Goal: Task Accomplishment & Management: Use online tool/utility

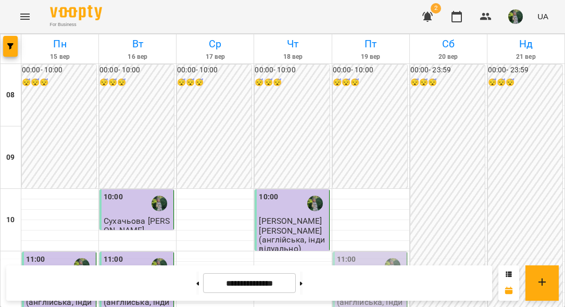
scroll to position [606, 0]
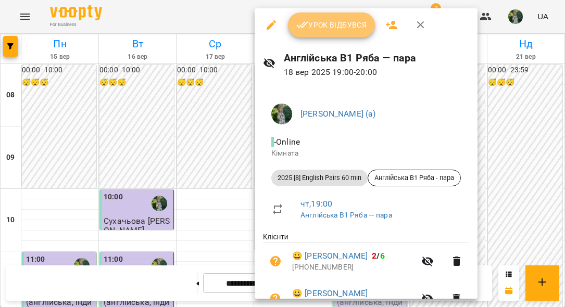
click at [322, 33] on button "Урок відбувся" at bounding box center [331, 24] width 87 height 25
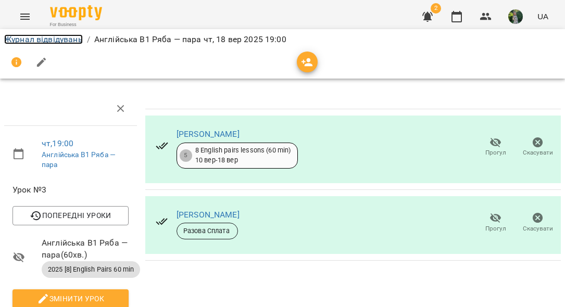
click at [61, 43] on link "Журнал відвідувань" at bounding box center [43, 39] width 79 height 10
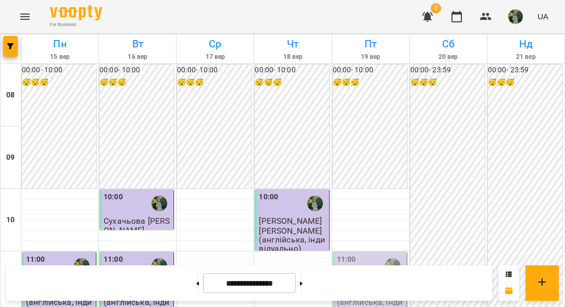
scroll to position [650, 0]
click at [509, 16] on img "button" at bounding box center [515, 16] width 15 height 15
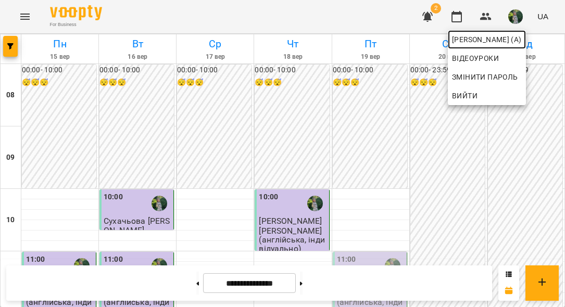
click at [484, 39] on span "[PERSON_NAME] (а)" at bounding box center [487, 39] width 70 height 12
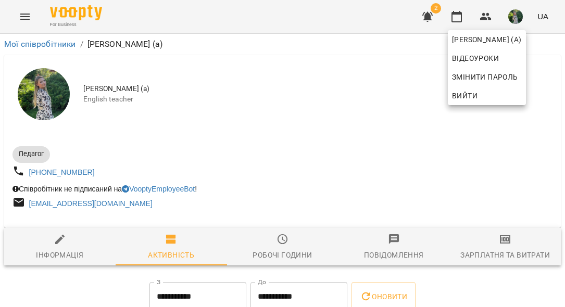
click at [504, 246] on div at bounding box center [282, 153] width 565 height 307
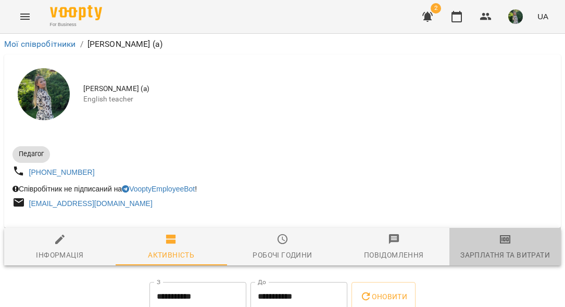
click at [504, 241] on icon "button" at bounding box center [505, 239] width 12 height 12
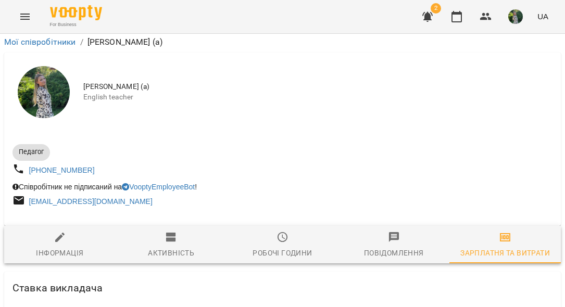
scroll to position [1194, 0]
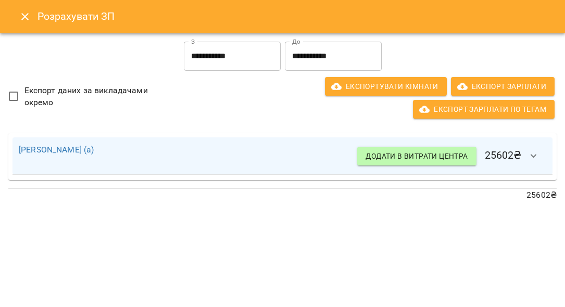
click at [32, 19] on button "Close" at bounding box center [24, 16] width 25 height 25
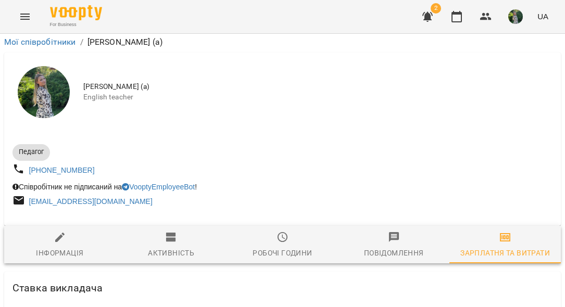
scroll to position [0, 0]
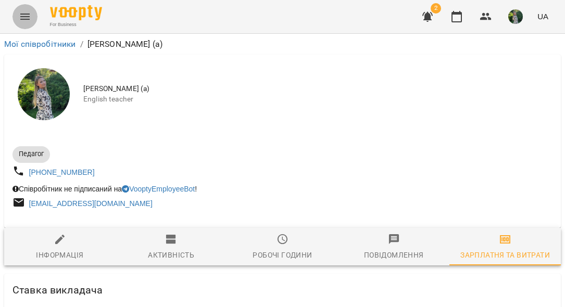
click at [25, 19] on icon "Menu" at bounding box center [24, 17] width 9 height 6
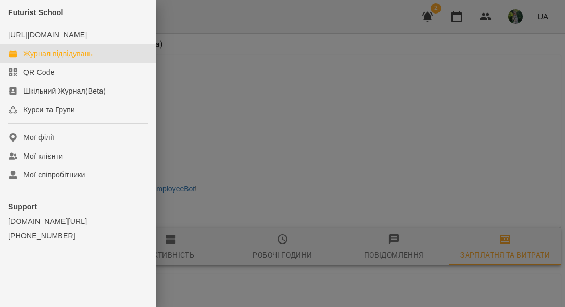
click at [42, 59] on div "Журнал відвідувань" at bounding box center [57, 53] width 69 height 10
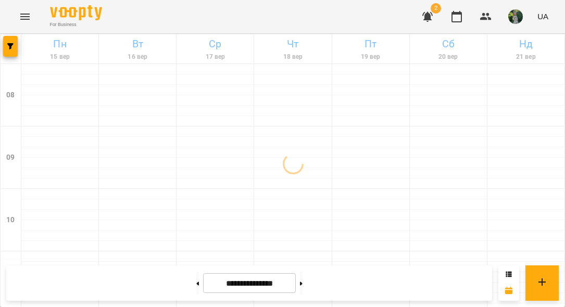
click at [425, 12] on icon "button" at bounding box center [427, 17] width 10 height 10
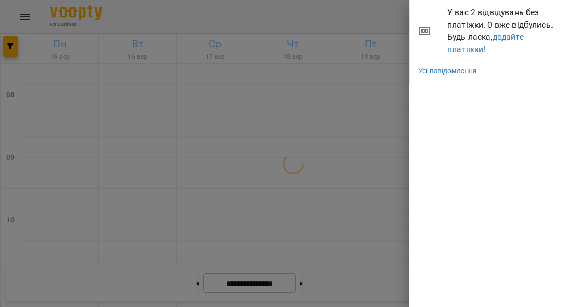
click at [394, 18] on div at bounding box center [282, 153] width 565 height 307
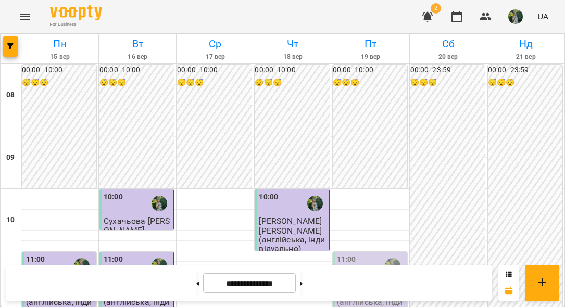
scroll to position [707, 0]
